Goal: Check status: Check status

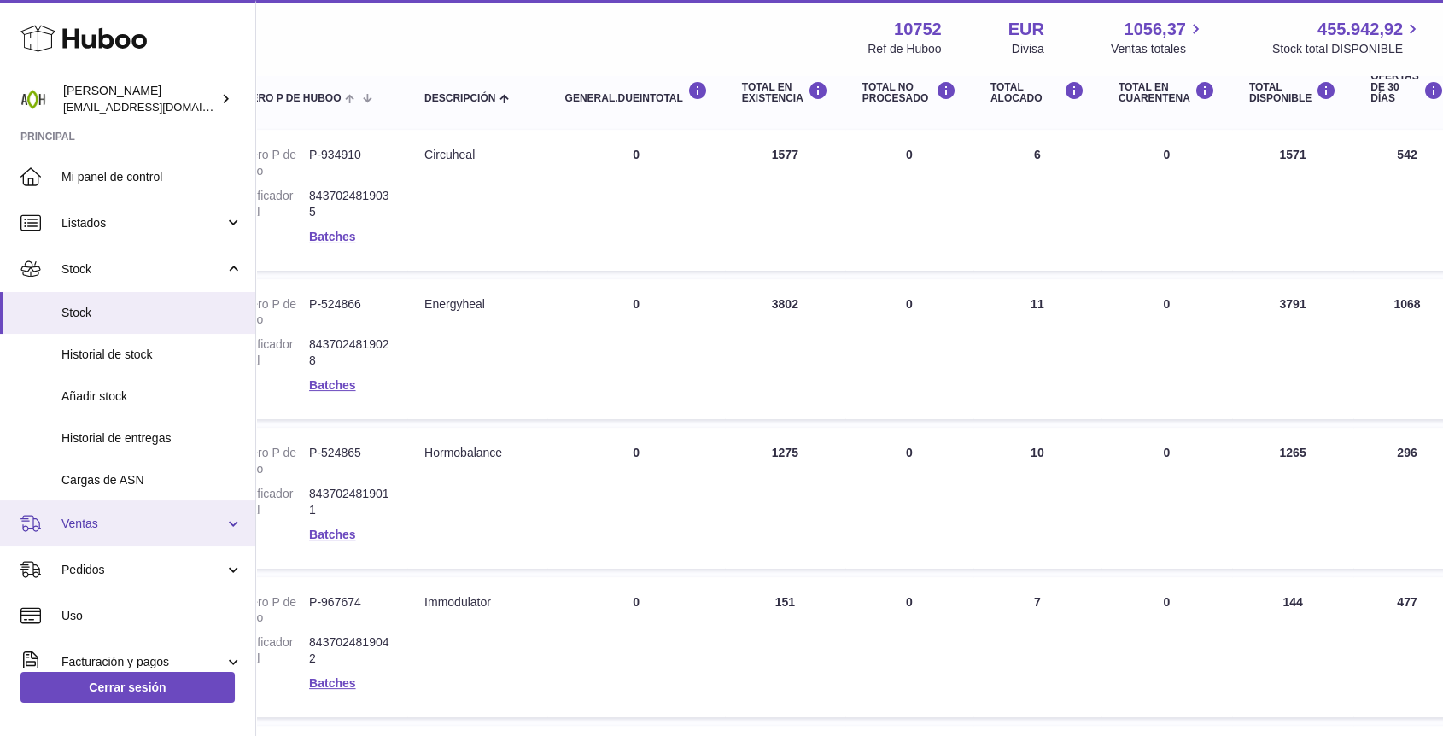
click at [144, 529] on span "Ventas" at bounding box center [142, 524] width 163 height 16
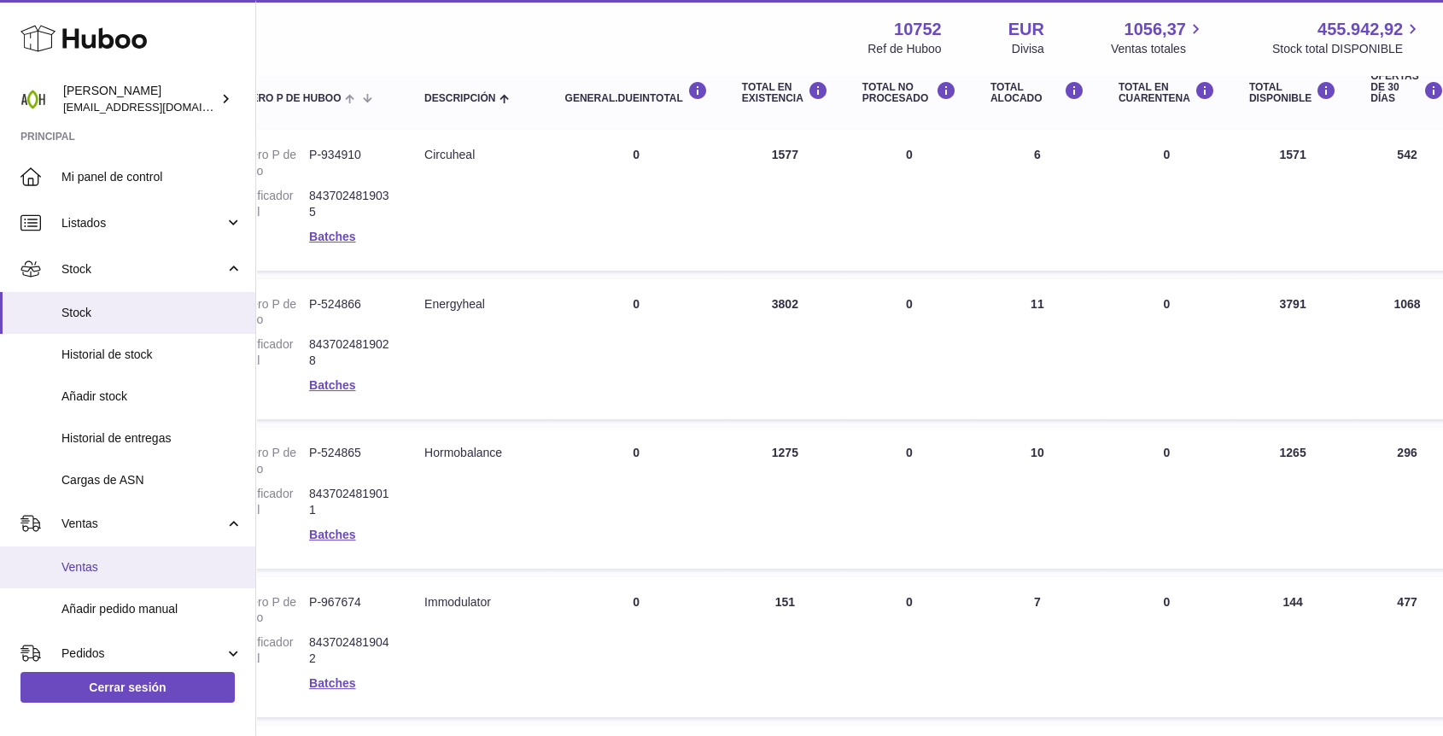
click at [126, 559] on span "Ventas" at bounding box center [151, 567] width 181 height 16
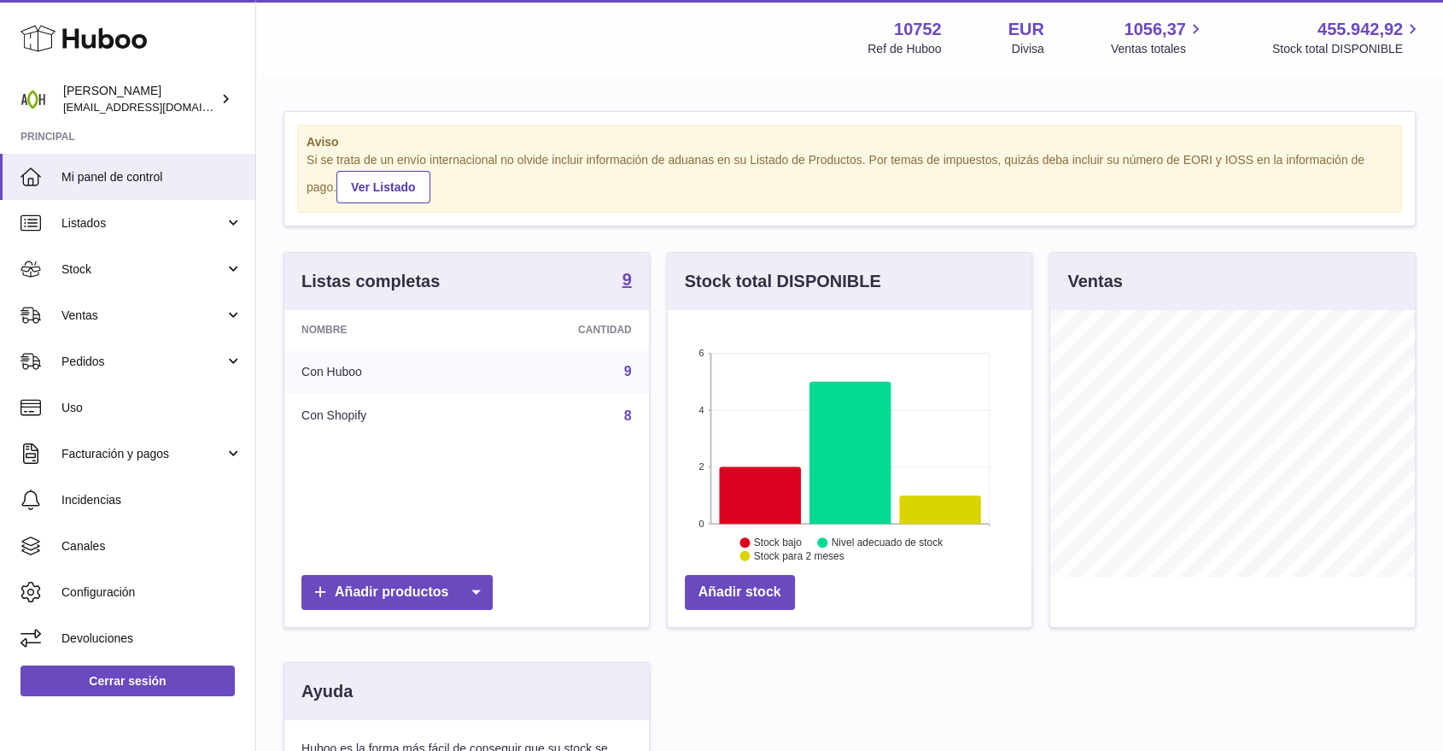
scroll to position [266, 364]
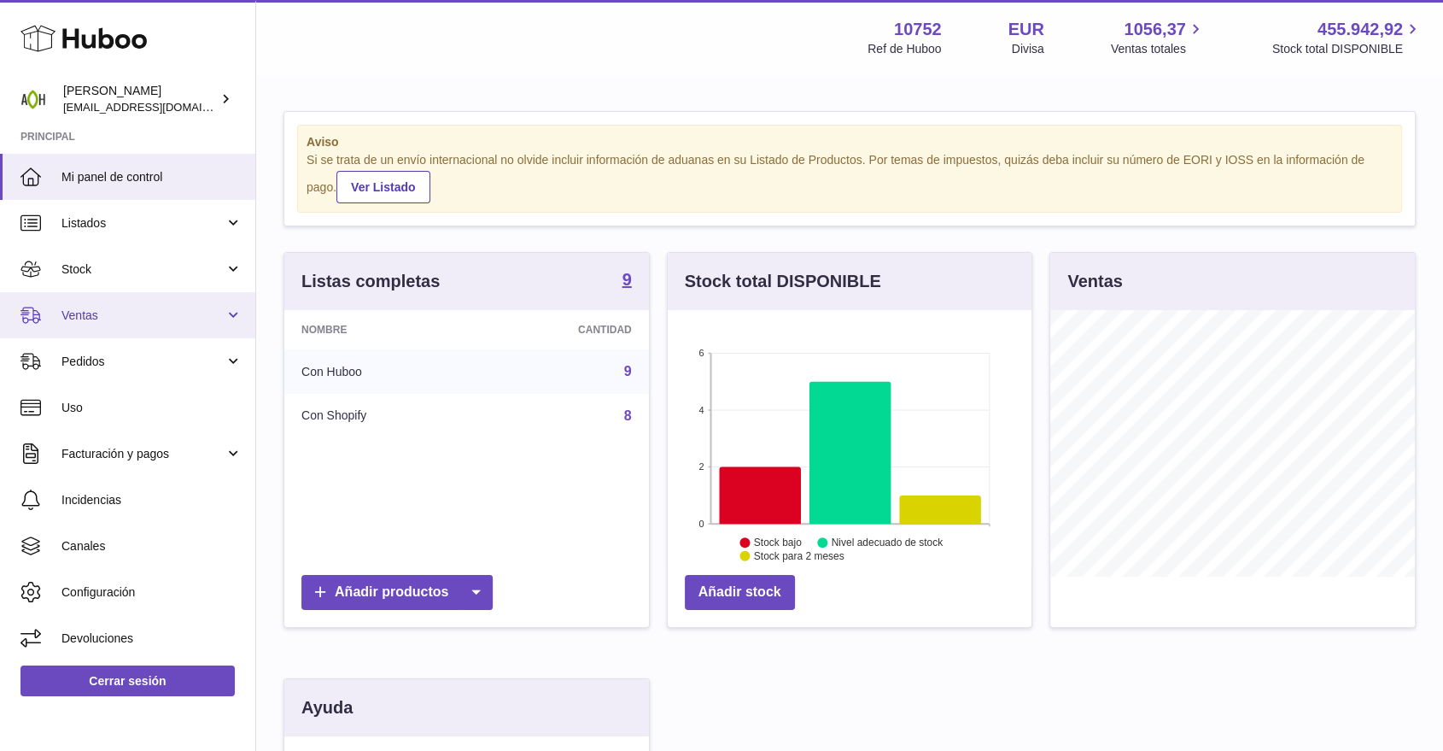
click at [153, 323] on span "Ventas" at bounding box center [142, 315] width 163 height 16
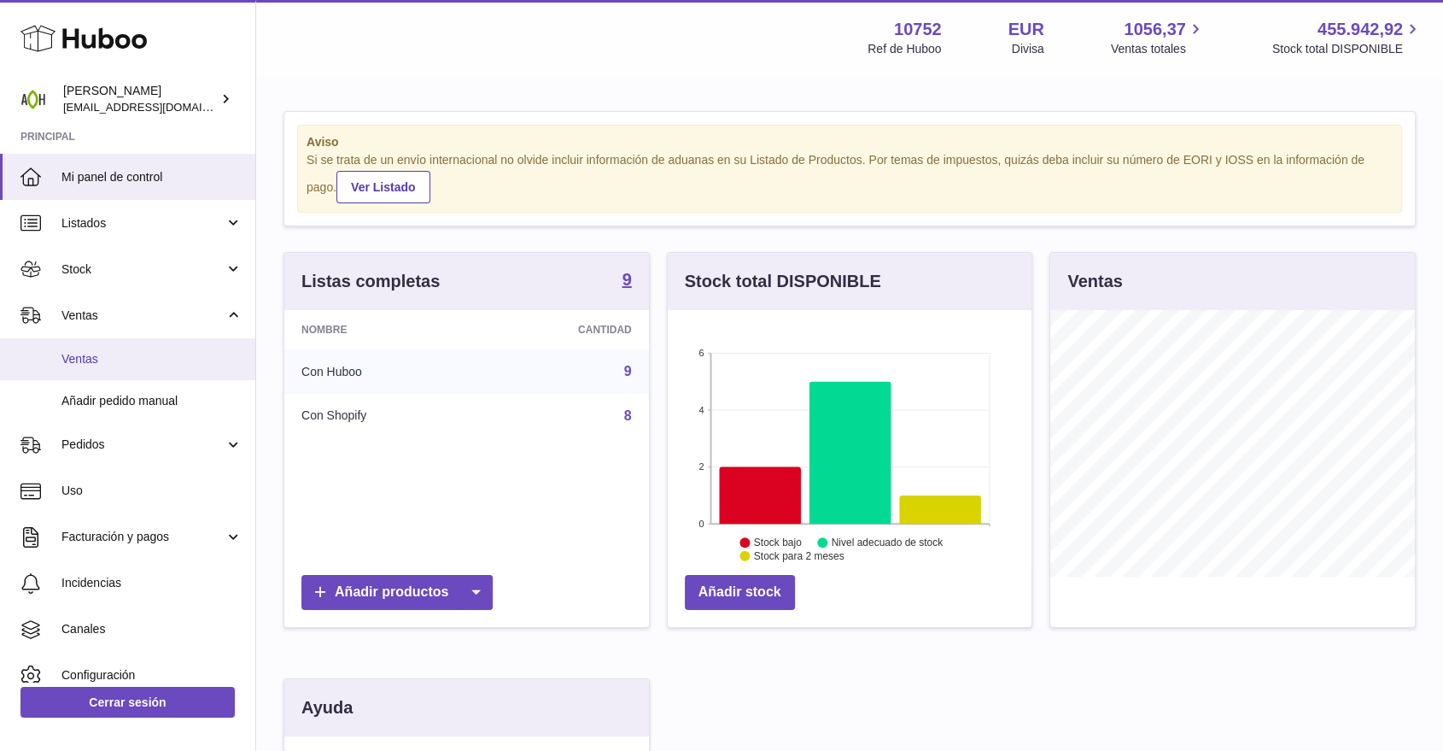
click at [143, 360] on span "Ventas" at bounding box center [151, 359] width 181 height 16
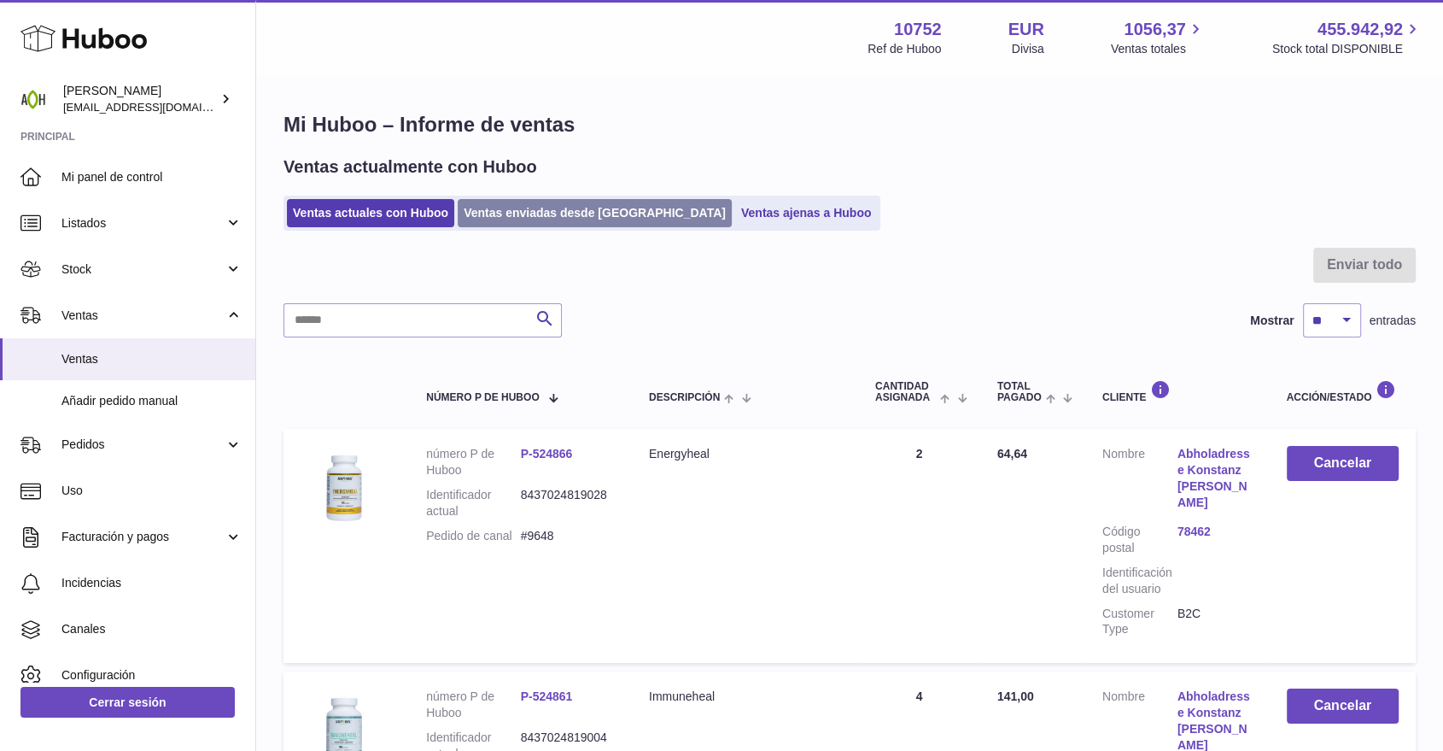
click at [518, 221] on link "Ventas enviadas desde [GEOGRAPHIC_DATA]" at bounding box center [595, 213] width 274 height 28
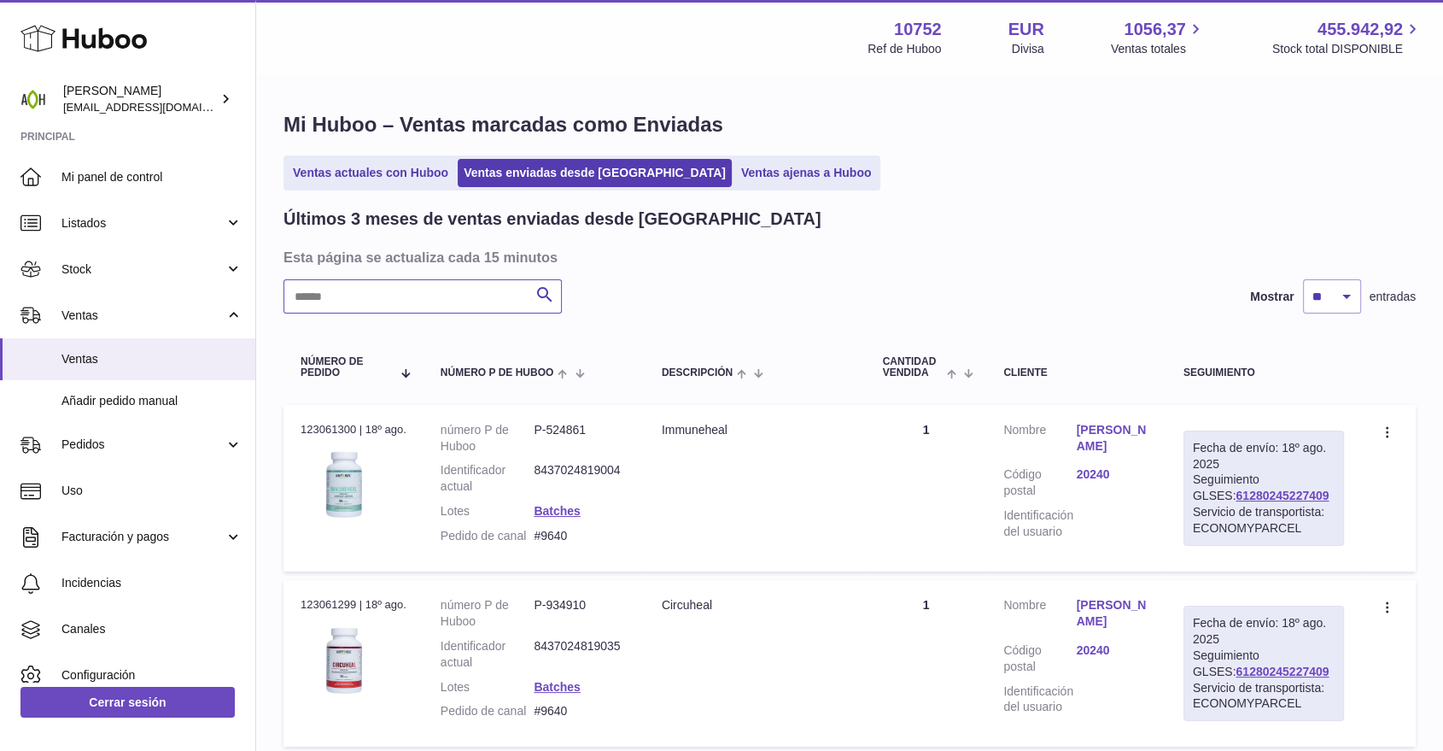
click at [464, 306] on input "text" at bounding box center [423, 296] width 278 height 34
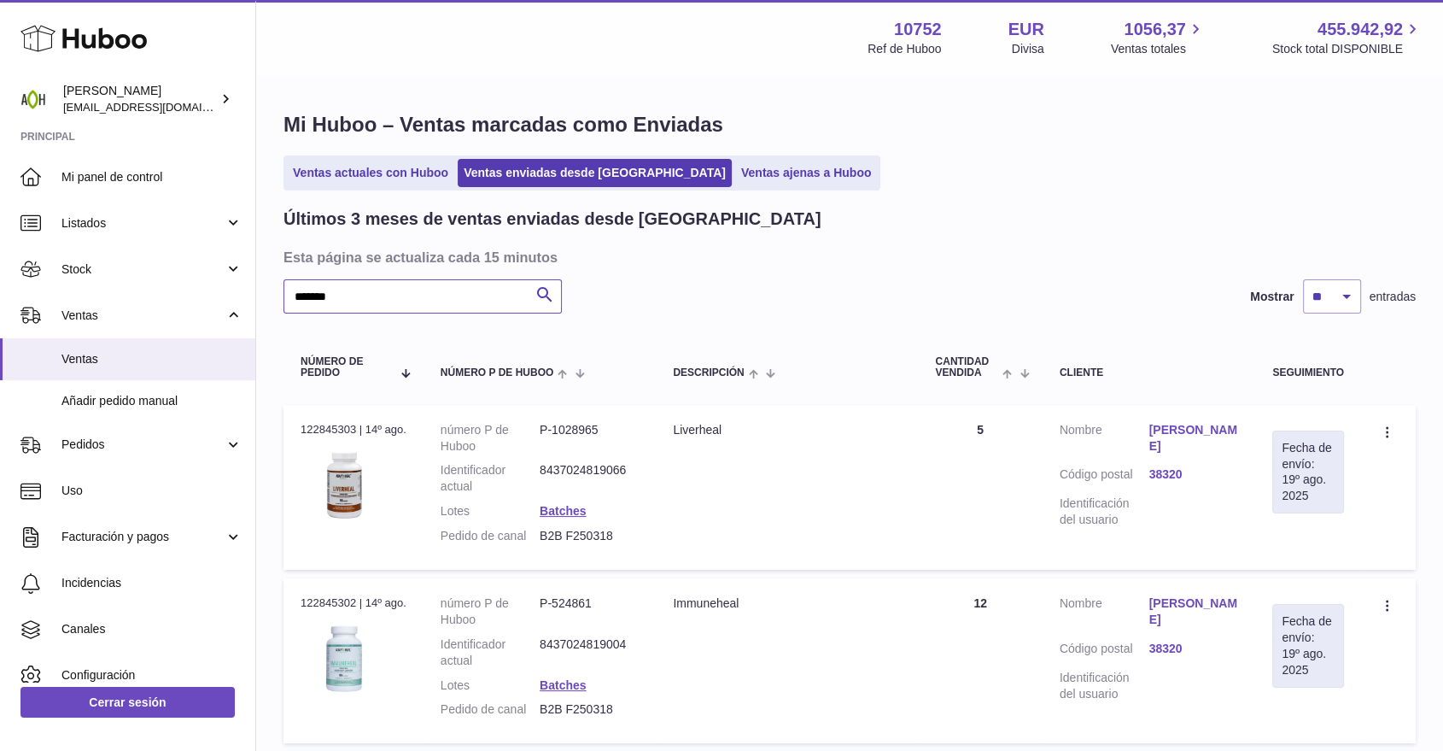
type input "*******"
